Goal: Information Seeking & Learning: Learn about a topic

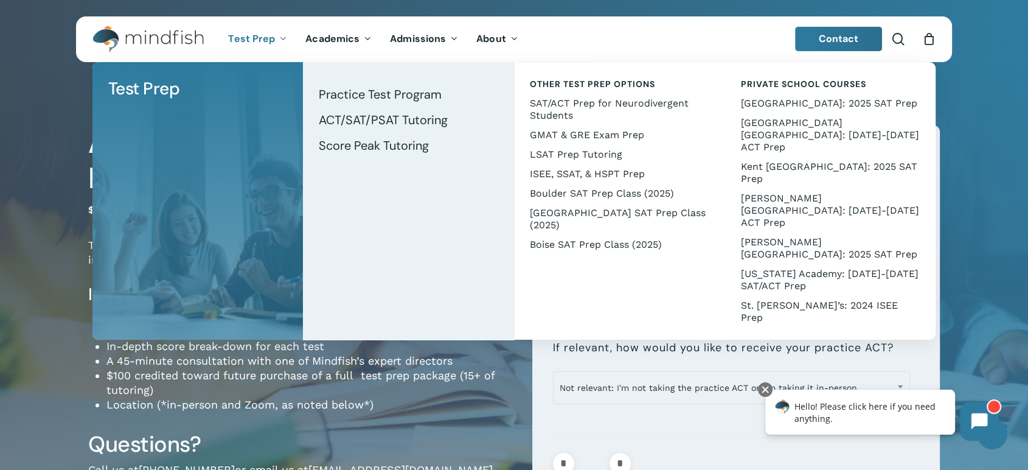
click at [240, 43] on span "Test Prep" at bounding box center [251, 38] width 47 height 13
click at [574, 137] on span "GMAT & GRE Exam Prep" at bounding box center [587, 135] width 114 height 12
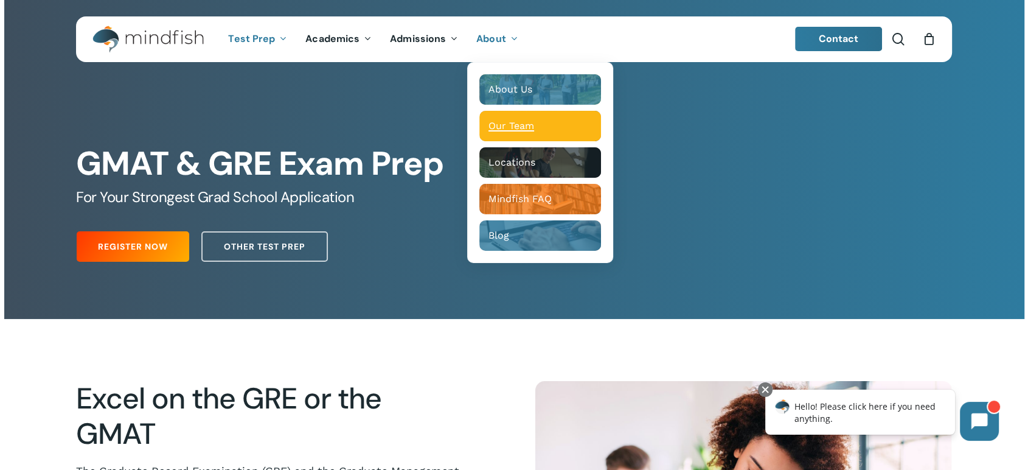
click at [495, 121] on span "Our Team" at bounding box center [512, 126] width 46 height 12
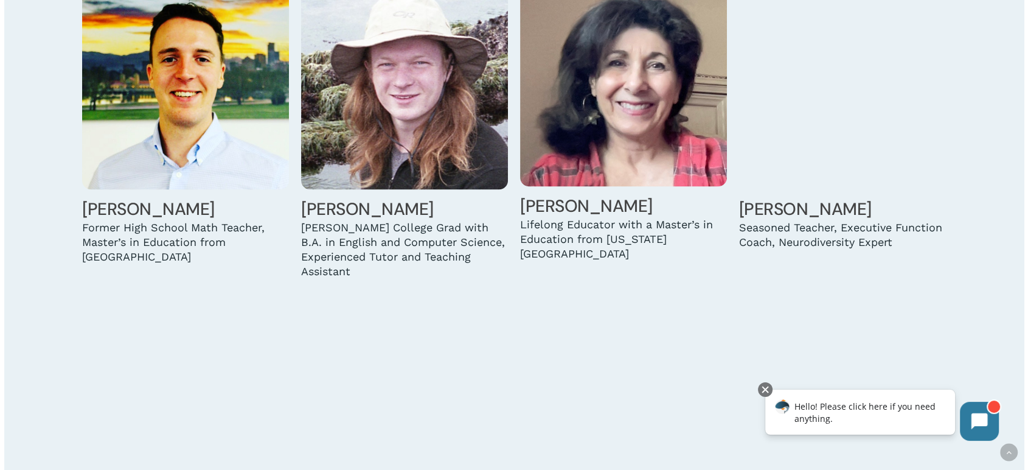
scroll to position [1893, 0]
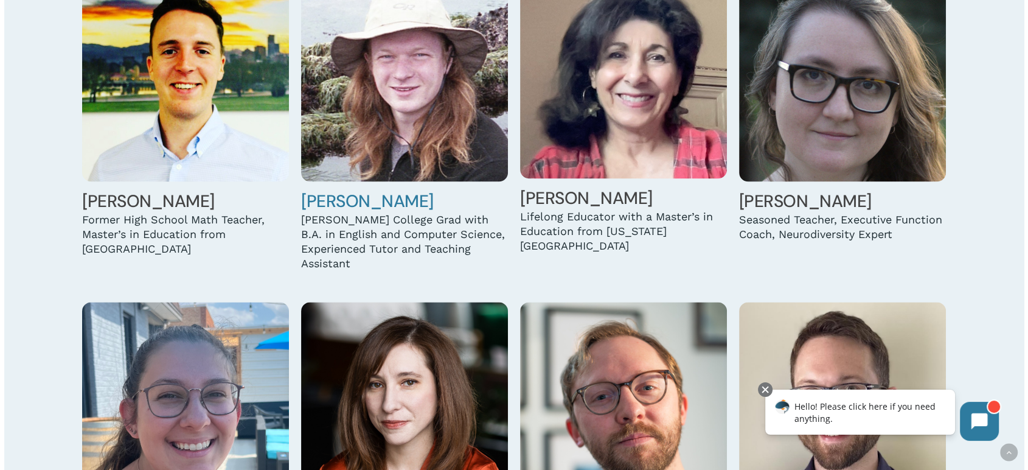
click at [377, 105] on img at bounding box center [404, 78] width 207 height 207
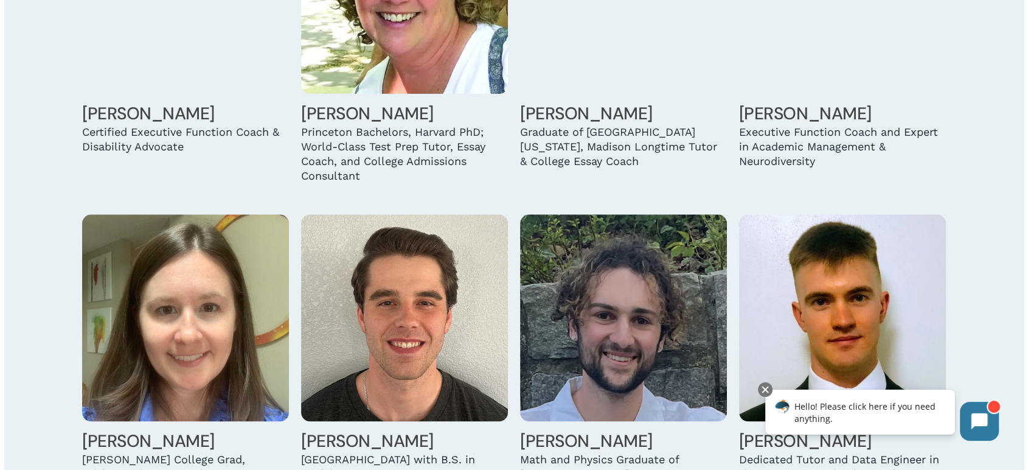
scroll to position [1217, 0]
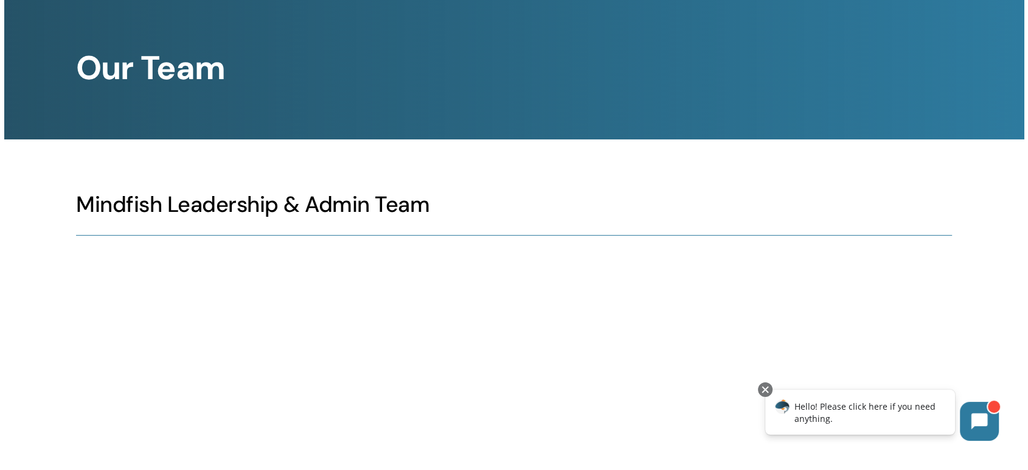
scroll to position [0, 0]
